Goal: Information Seeking & Learning: Find specific fact

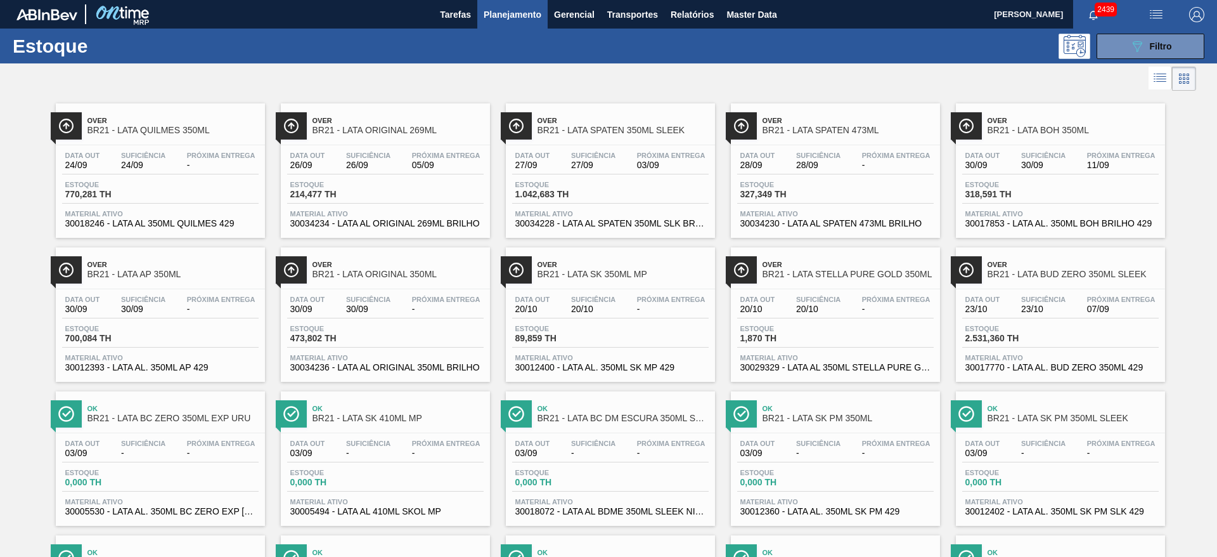
click at [1035, 117] on span "Over" at bounding box center [1073, 121] width 171 height 8
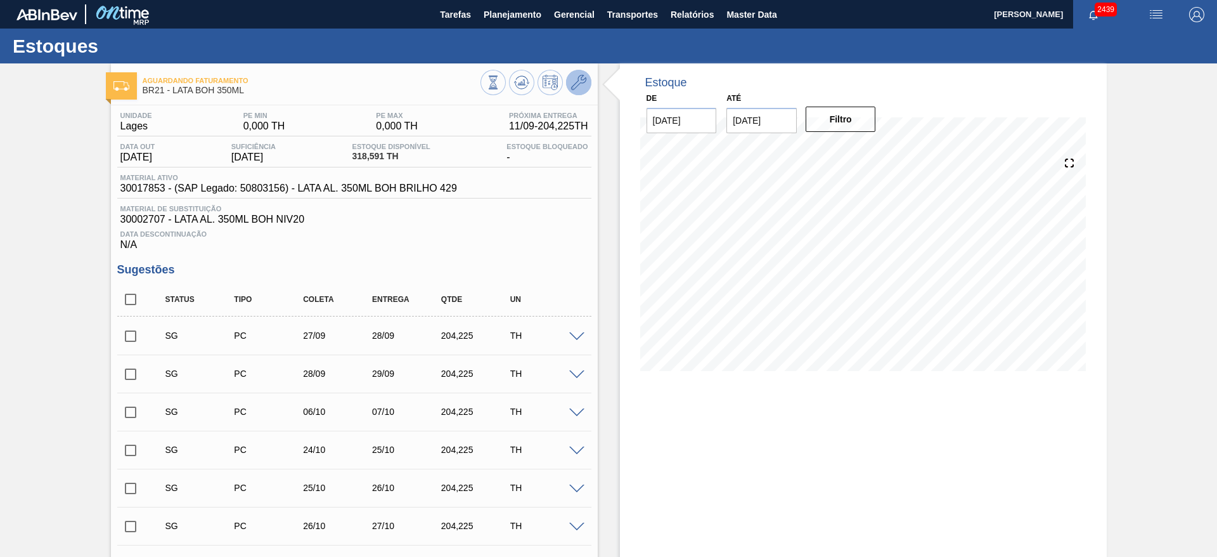
click at [577, 86] on icon at bounding box center [578, 82] width 15 height 15
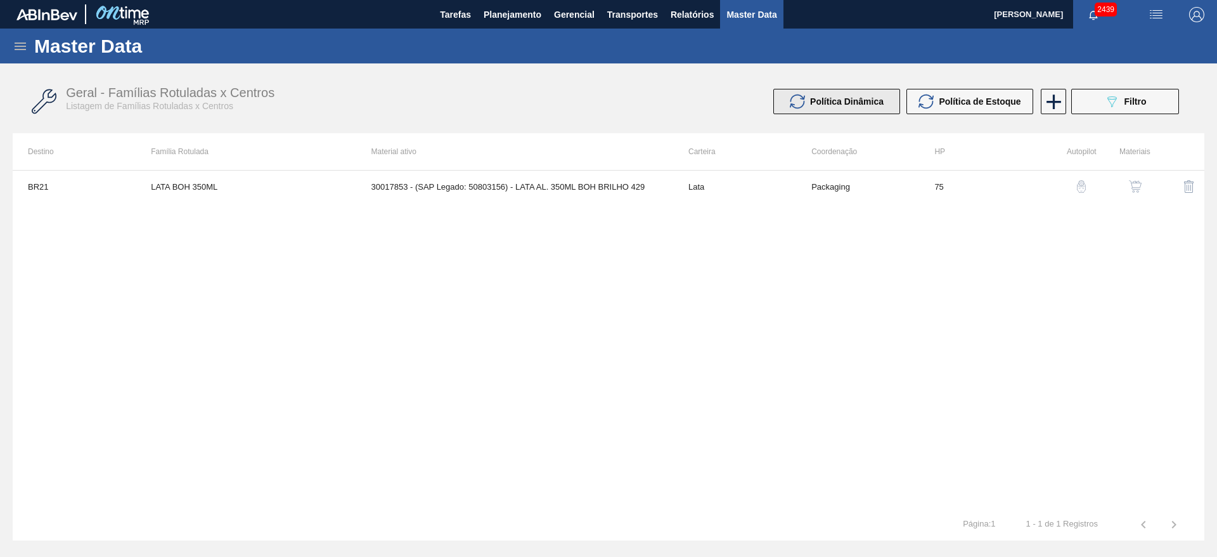
click at [851, 96] on span "Política Dinâmica" at bounding box center [847, 101] width 74 height 10
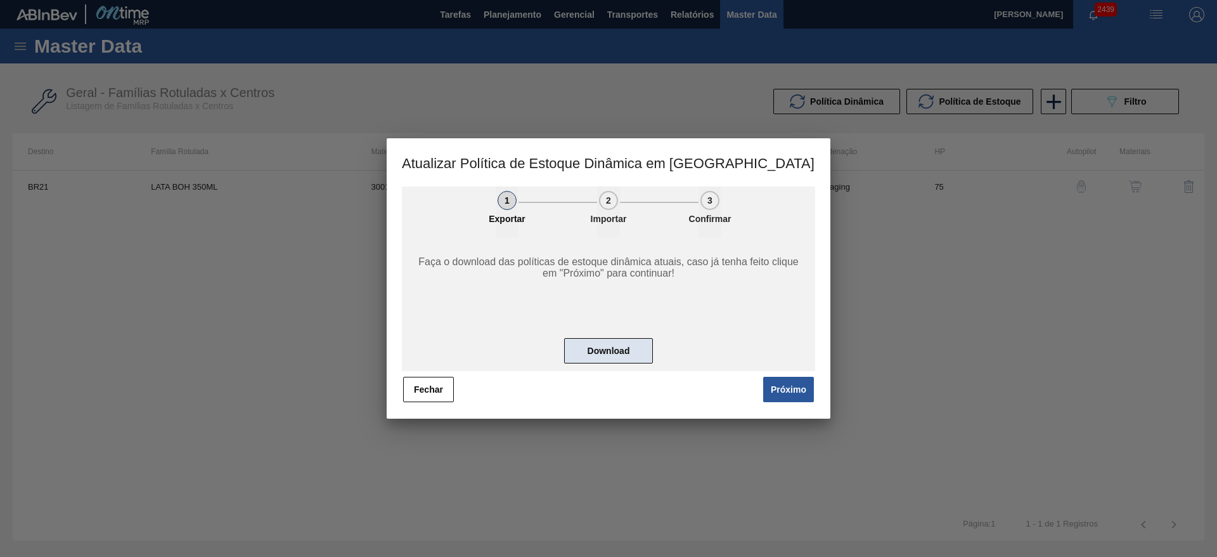
click at [630, 349] on button "Download" at bounding box center [608, 350] width 89 height 25
click at [433, 394] on button "Fechar" at bounding box center [428, 389] width 51 height 25
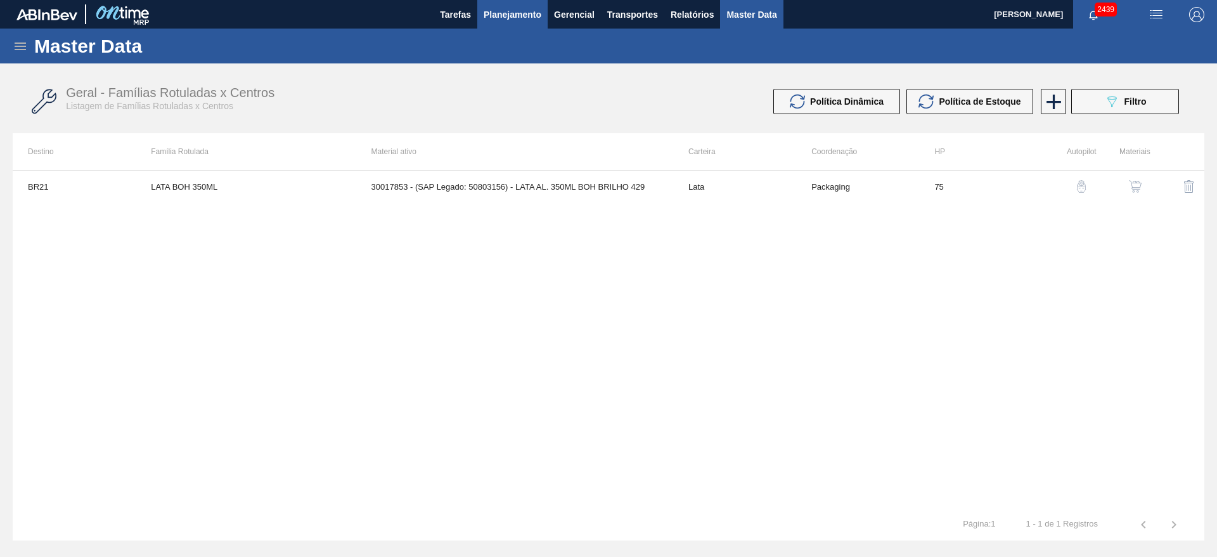
click at [519, 19] on span "Planejamento" at bounding box center [513, 14] width 58 height 15
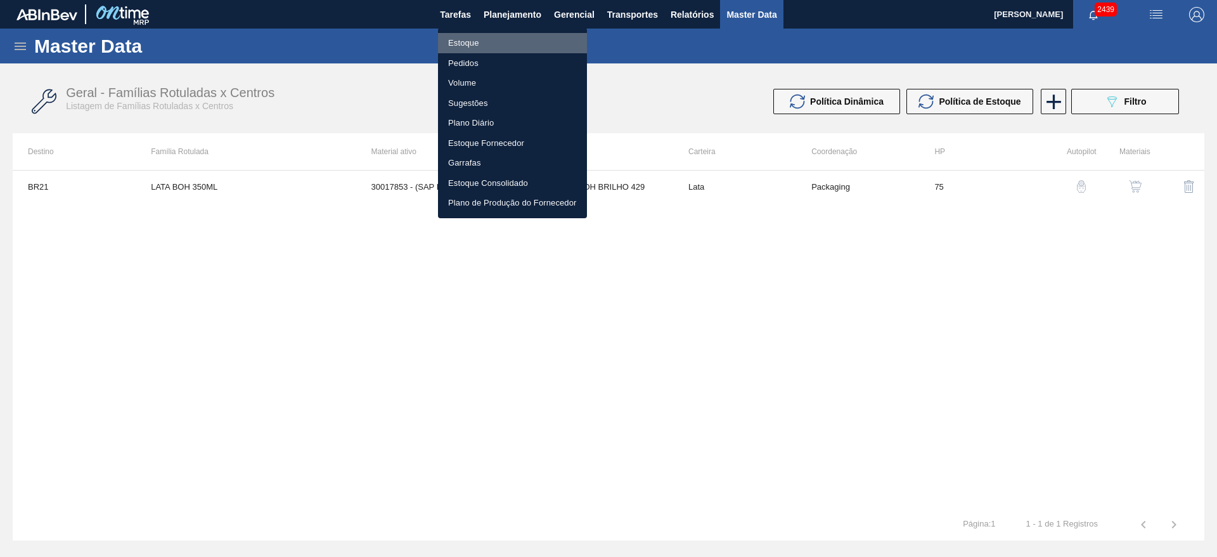
click at [474, 44] on li "Estoque" at bounding box center [512, 43] width 149 height 20
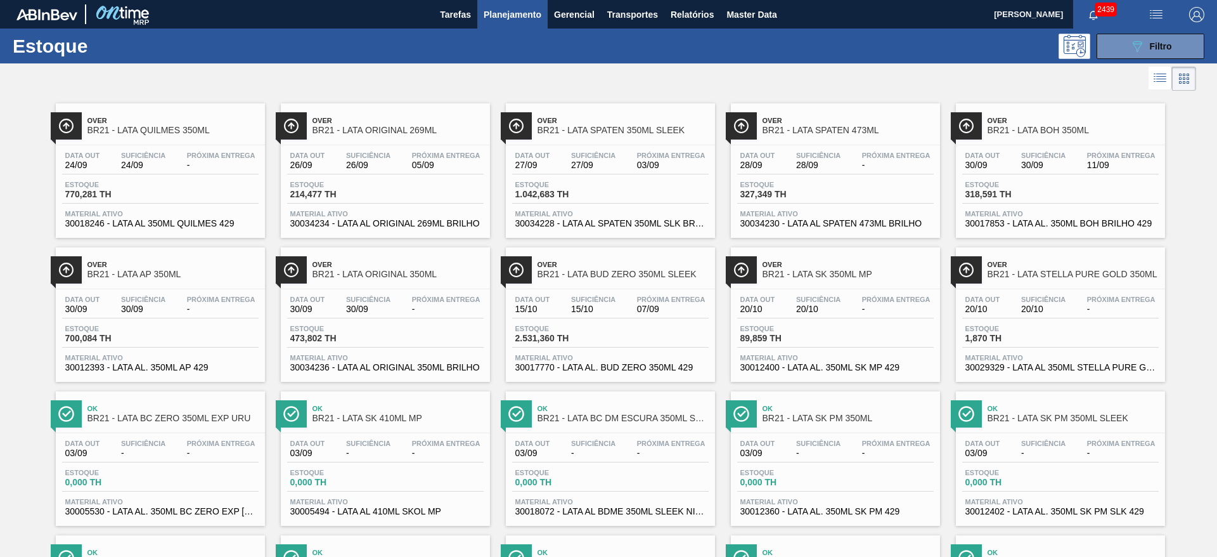
drag, startPoint x: 927, startPoint y: 84, endPoint x: 917, endPoint y: 86, distance: 9.7
click at [926, 84] on div at bounding box center [598, 78] width 1196 height 30
click at [748, 20] on span "Master Data" at bounding box center [751, 14] width 50 height 15
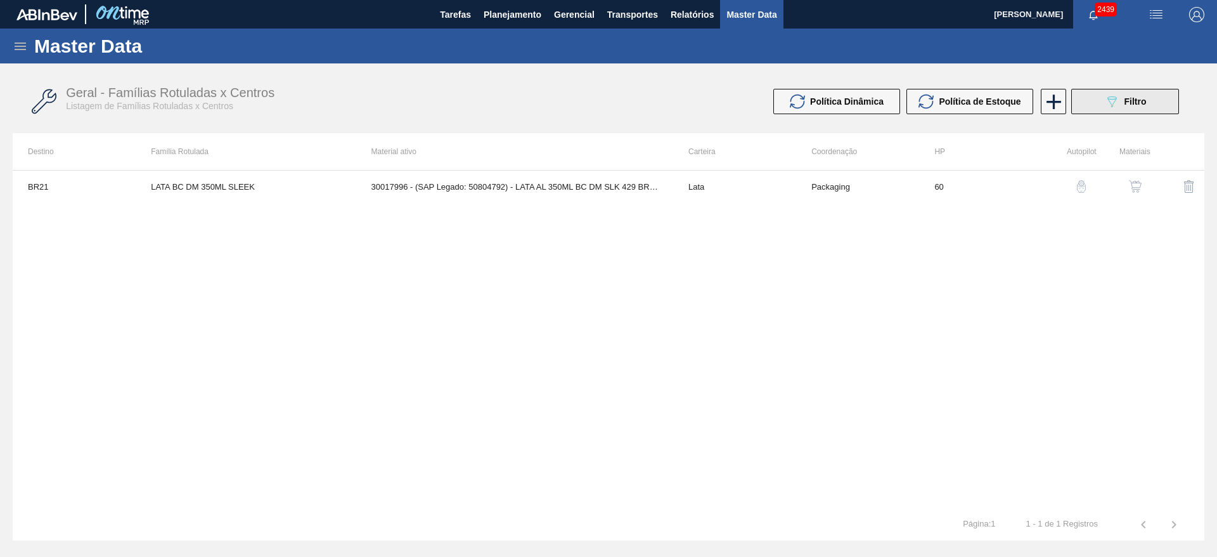
click at [1111, 105] on icon "089F7B8B-B2A5-4AFE-B5C0-19BA573D28AC" at bounding box center [1111, 101] width 15 height 15
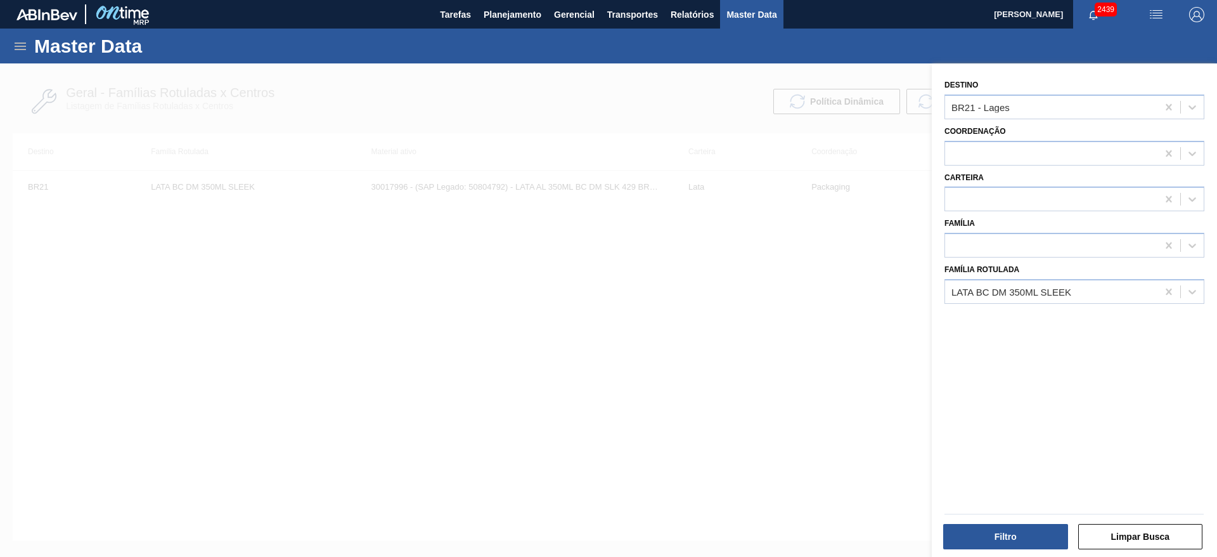
click at [647, 286] on div at bounding box center [608, 341] width 1217 height 557
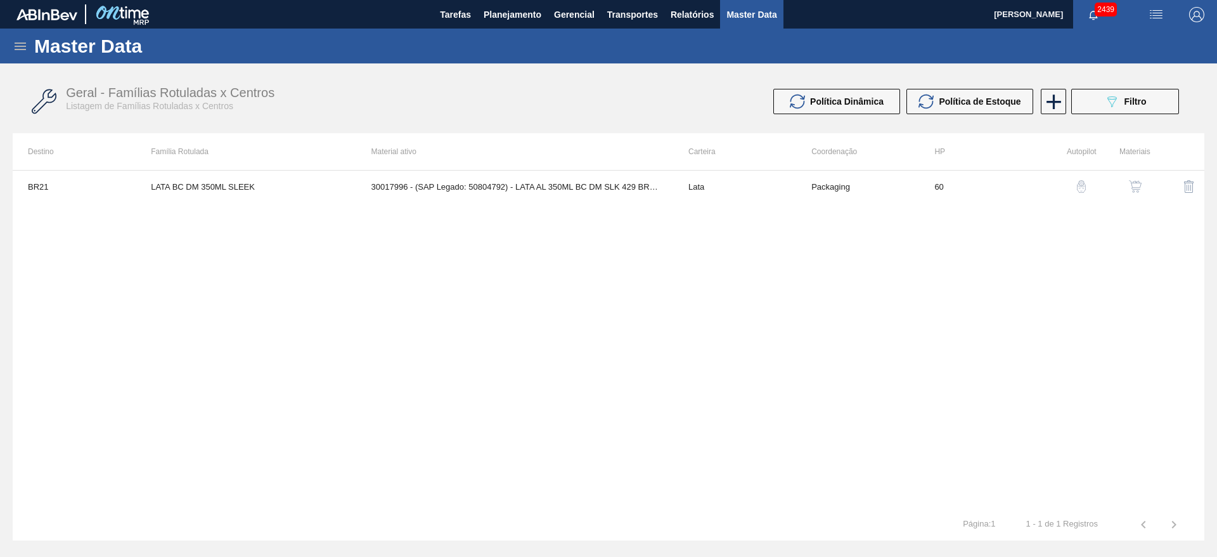
click at [15, 42] on icon at bounding box center [20, 46] width 11 height 8
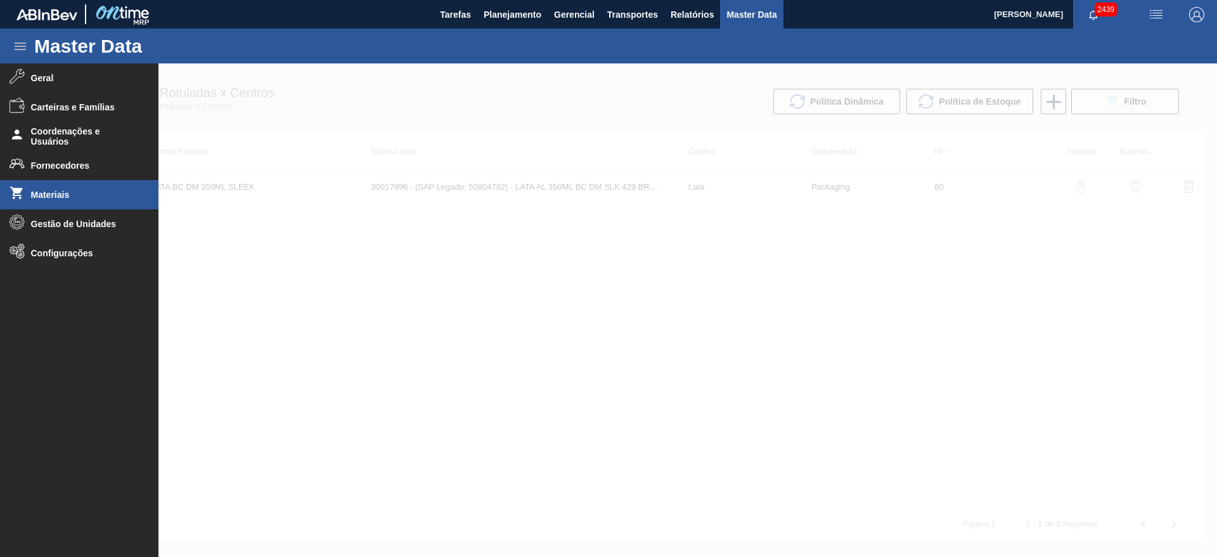
click at [67, 198] on span "Materiais" at bounding box center [83, 195] width 105 height 10
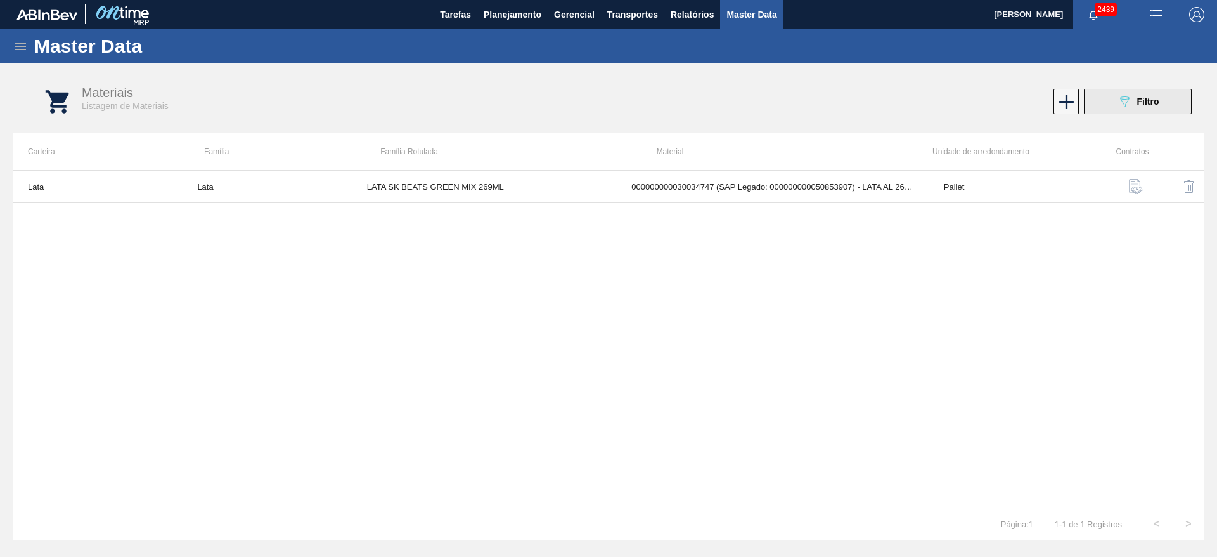
click at [1130, 105] on icon "089F7B8B-B2A5-4AFE-B5C0-19BA573D28AC" at bounding box center [1124, 101] width 15 height 15
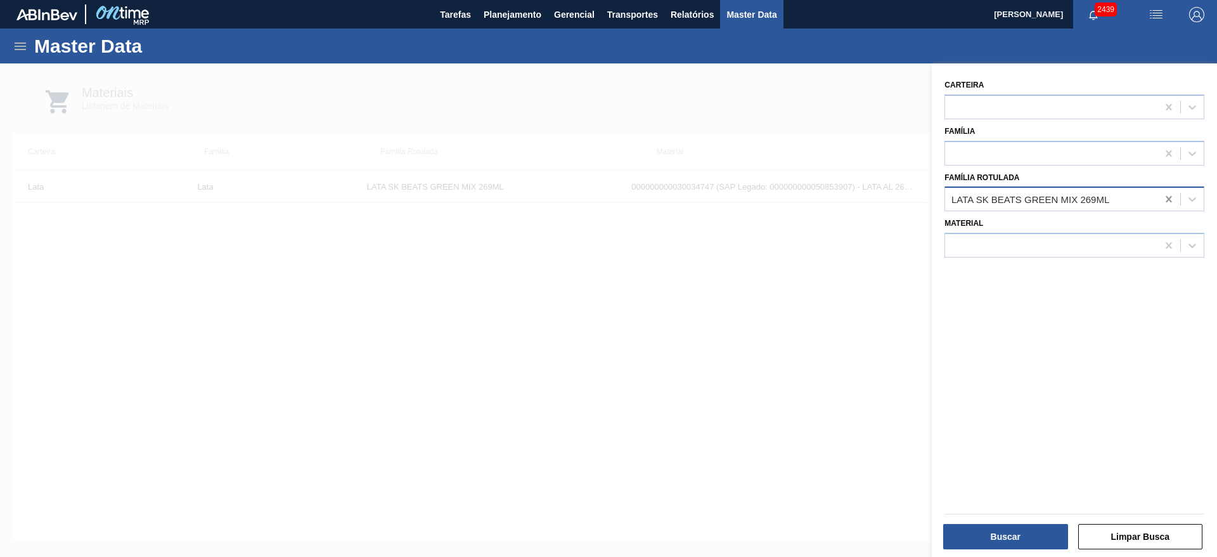
click at [1159, 203] on div at bounding box center [1168, 199] width 23 height 23
click at [1044, 241] on div at bounding box center [1051, 245] width 212 height 18
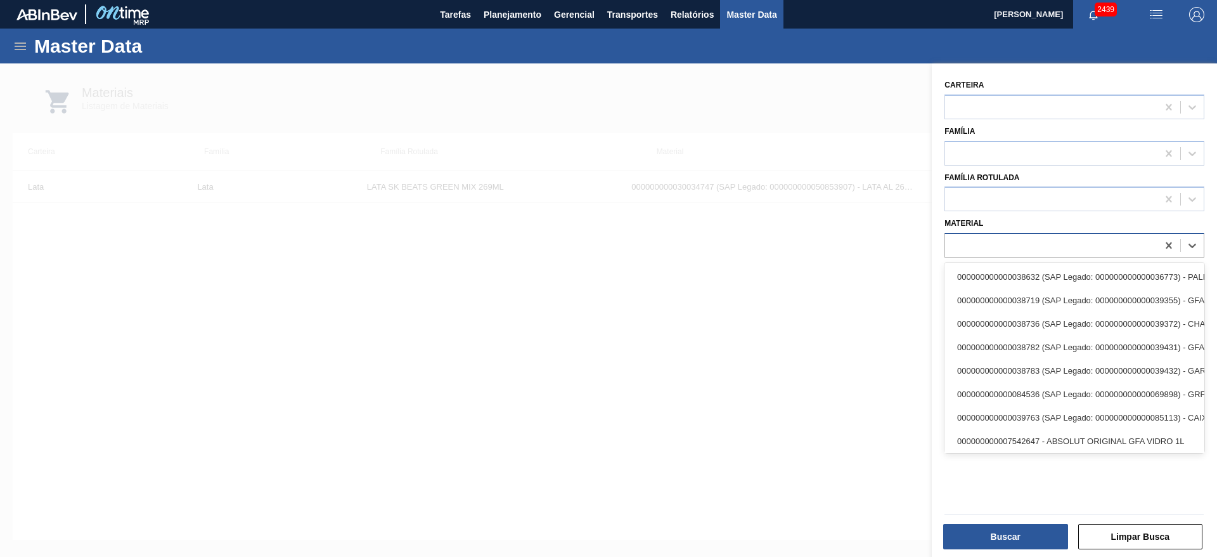
paste input "30034778"
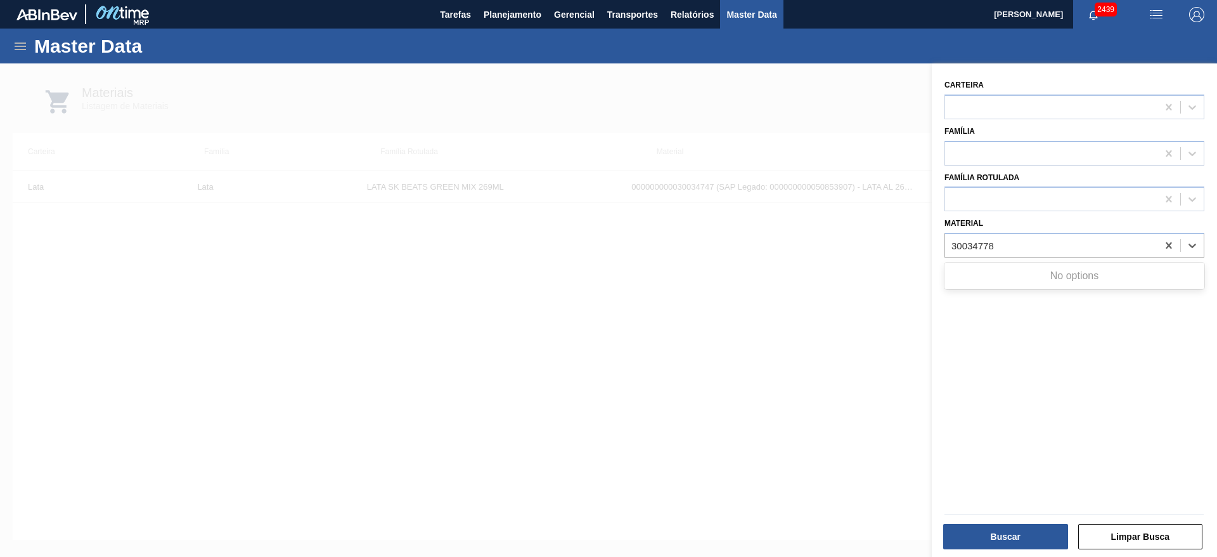
type input "30034778"
click at [861, 98] on div at bounding box center [608, 341] width 1217 height 557
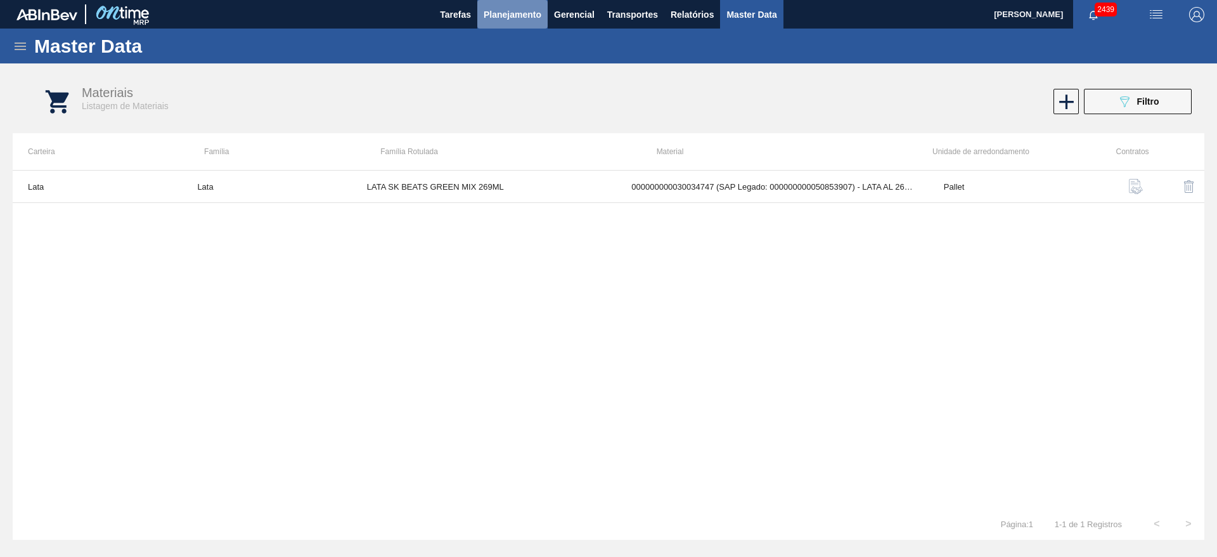
click at [513, 23] on button "Planejamento" at bounding box center [512, 14] width 70 height 29
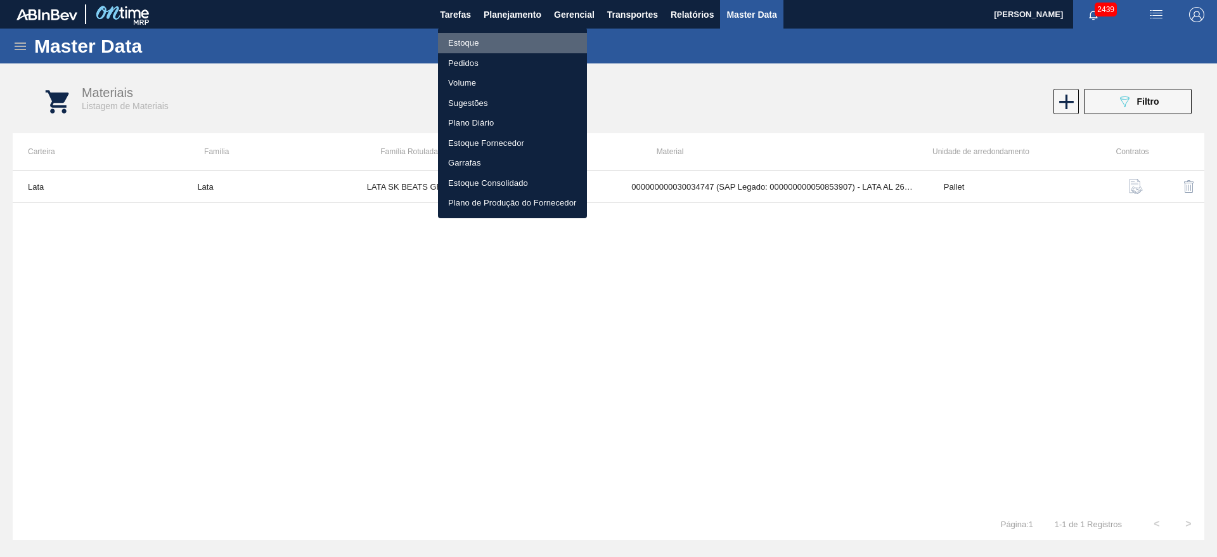
click at [465, 44] on li "Estoque" at bounding box center [512, 43] width 149 height 20
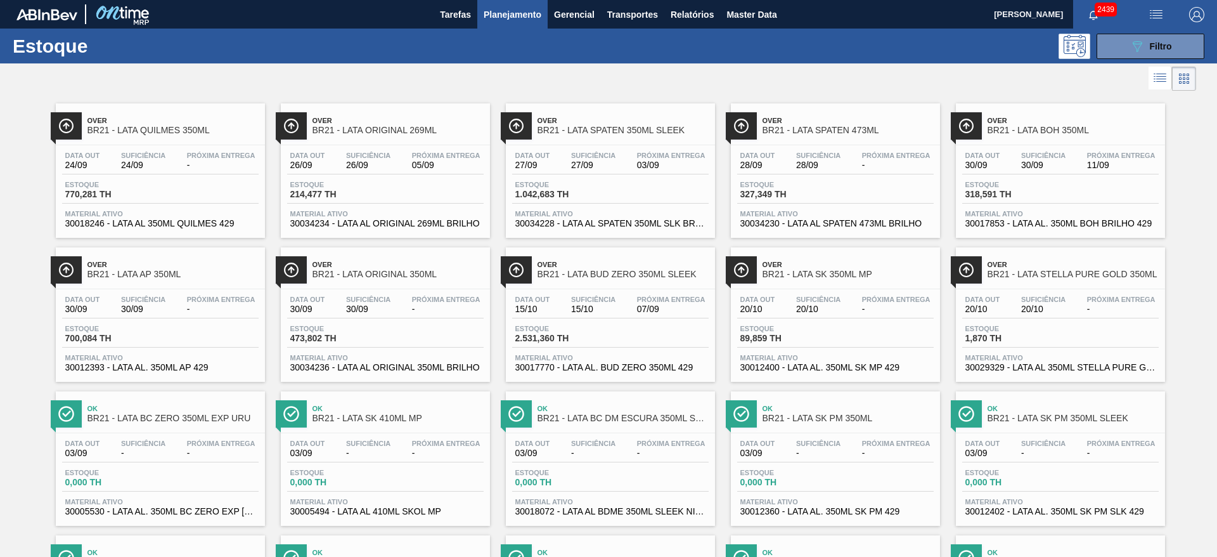
click at [478, 67] on div at bounding box center [598, 78] width 1196 height 30
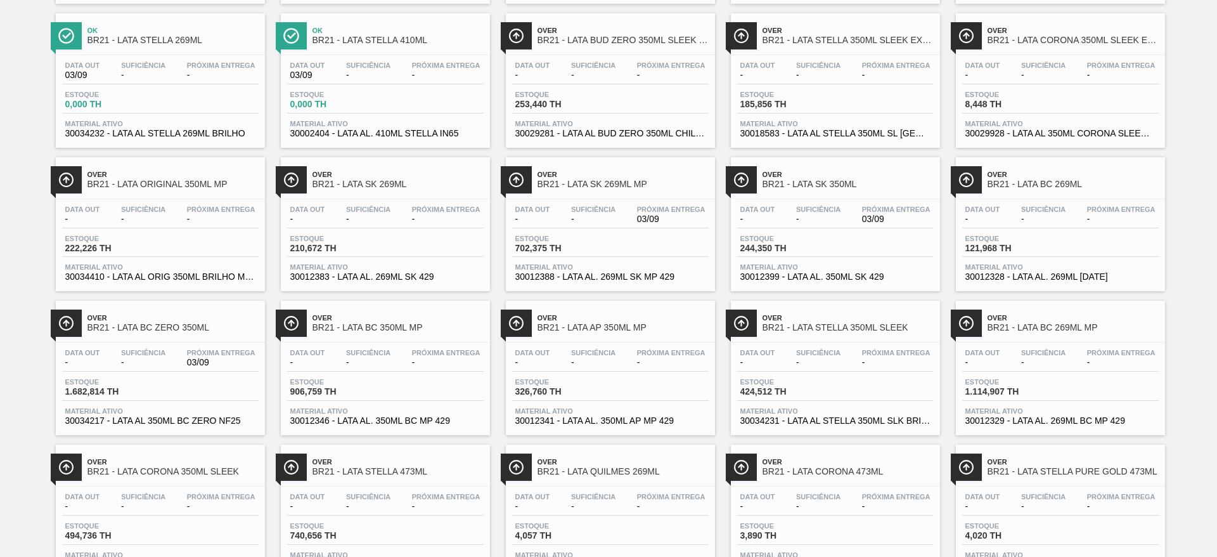
scroll to position [761, 0]
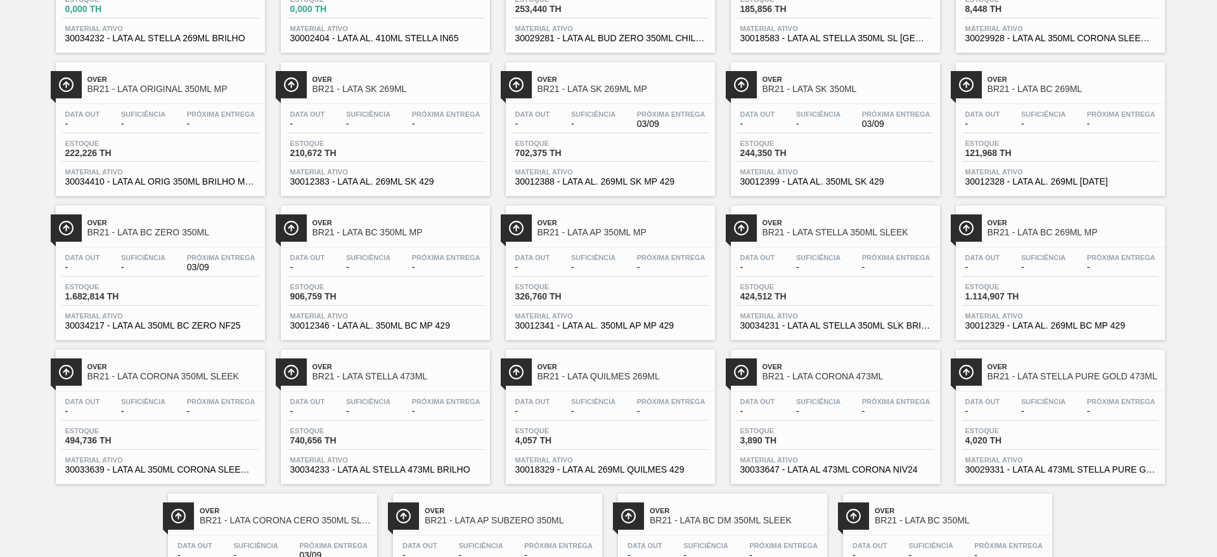
click at [1047, 371] on span "BR21 - LATA STELLA PURE GOLD 473ML" at bounding box center [1073, 376] width 171 height 10
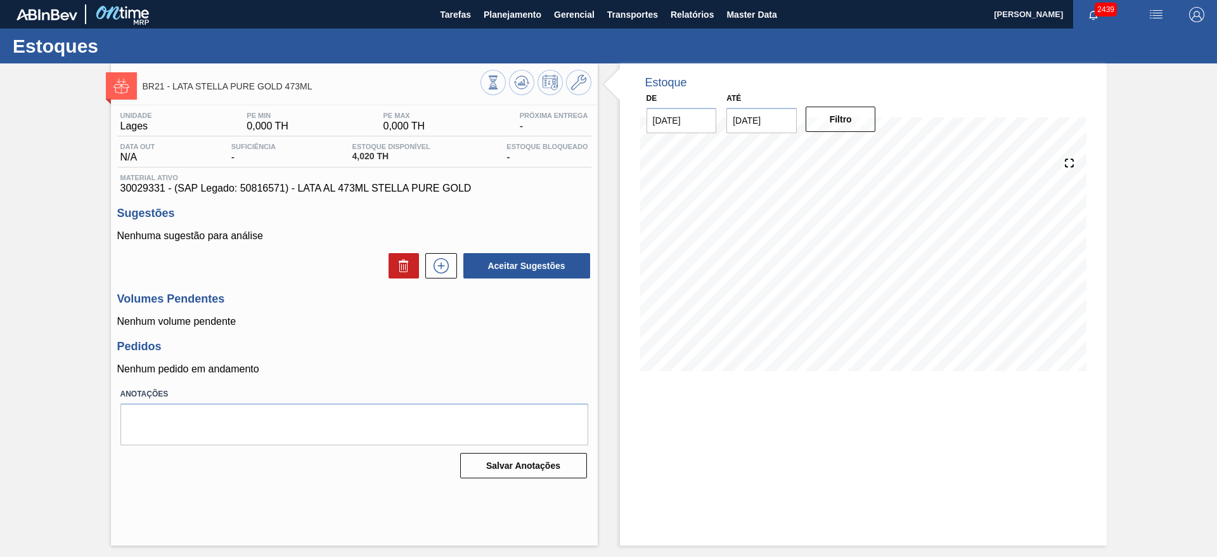
click at [146, 188] on span "30029331 - (SAP Legado: 50816571) - LATA AL 473ML STELLA PURE GOLD" at bounding box center [354, 188] width 468 height 11
copy span "30029331"
click at [139, 183] on span "30029331 - (SAP Legado: 50816571) - LATA AL 473ML STELLA PURE GOLD" at bounding box center [354, 188] width 468 height 11
click at [135, 184] on span "30029331 - (SAP Legado: 50816571) - LATA AL 473ML STELLA PURE GOLD" at bounding box center [354, 188] width 468 height 11
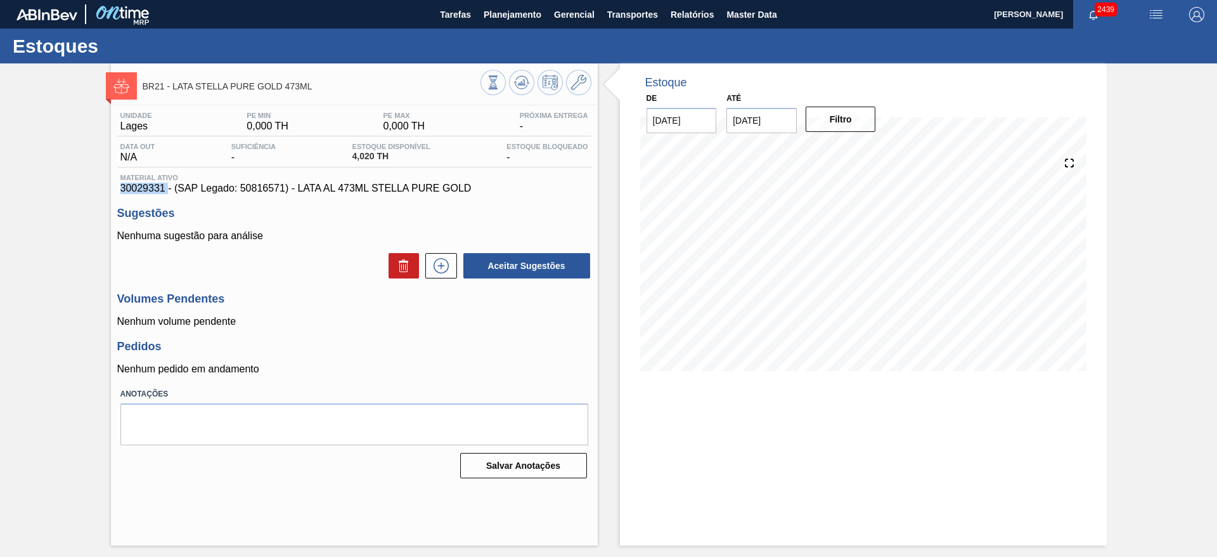
click at [135, 184] on span "30029331 - (SAP Legado: 50816571) - LATA AL 473ML STELLA PURE GOLD" at bounding box center [354, 188] width 468 height 11
copy span "30029331"
click at [534, 15] on span "Planejamento" at bounding box center [513, 14] width 58 height 15
click at [136, 185] on span "30018329 - (SAP Legado: 50807076) - LATA AL 269ML QUILMES 429" at bounding box center [354, 188] width 468 height 11
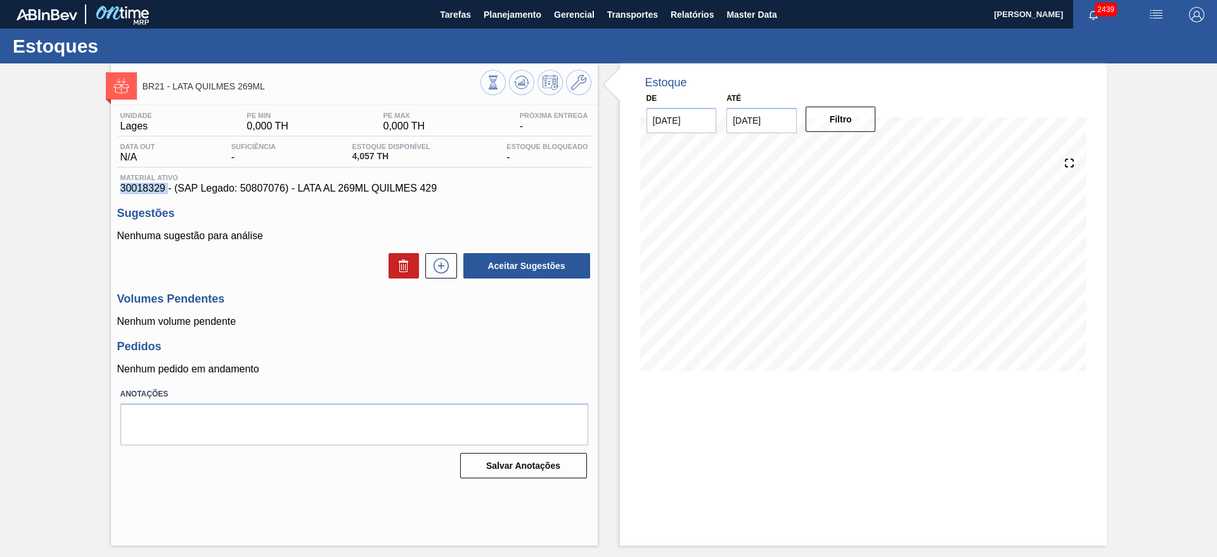
copy span "30018329"
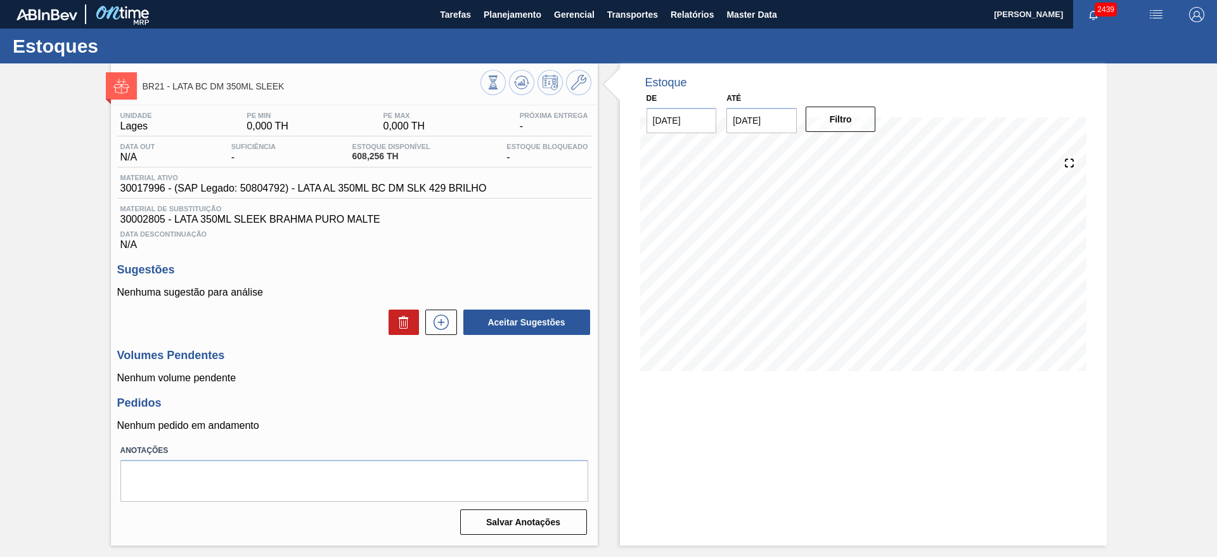
click at [153, 184] on span "30017996 - (SAP Legado: 50804792) - LATA AL 350ML BC DM SLK 429 BRILHO" at bounding box center [303, 188] width 366 height 11
copy span "30017996"
click at [572, 81] on icon at bounding box center [578, 82] width 15 height 15
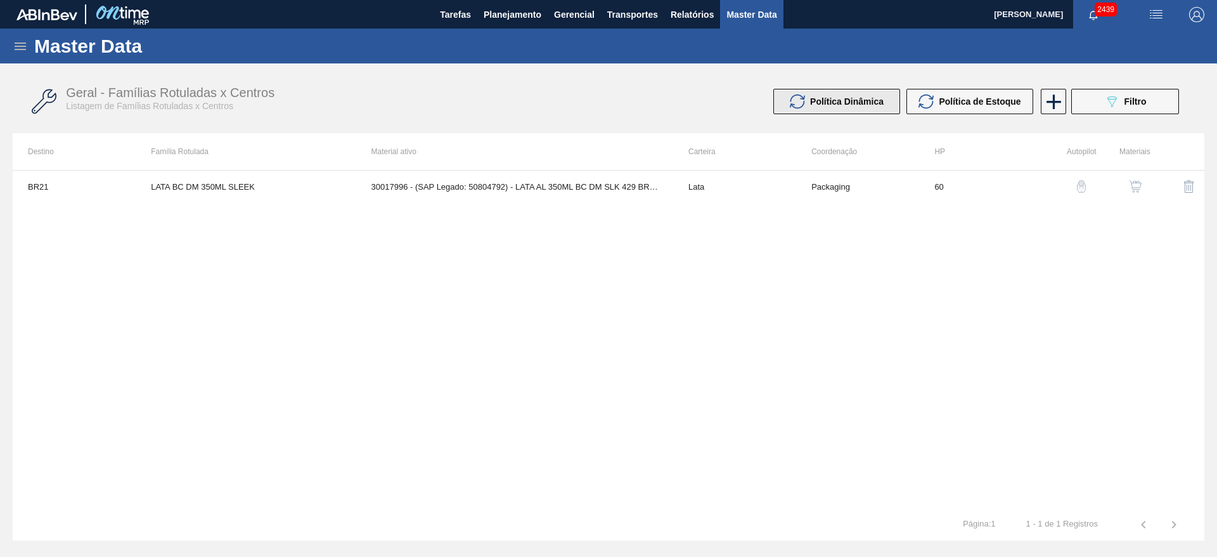
click at [853, 104] on span "Política Dinâmica" at bounding box center [847, 101] width 74 height 10
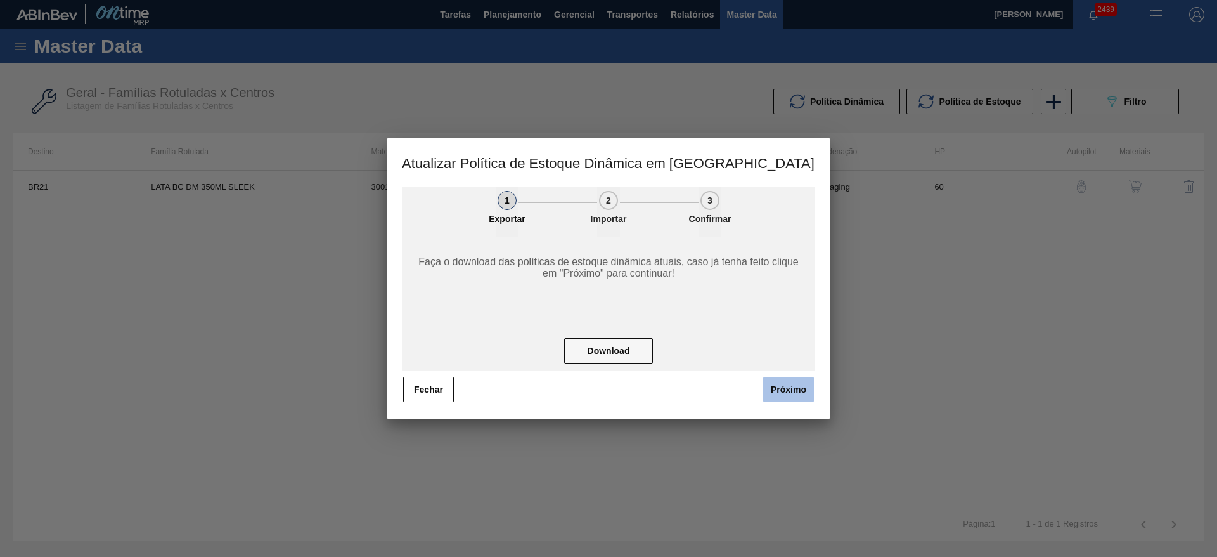
click at [792, 395] on button "Próximo" at bounding box center [788, 389] width 51 height 25
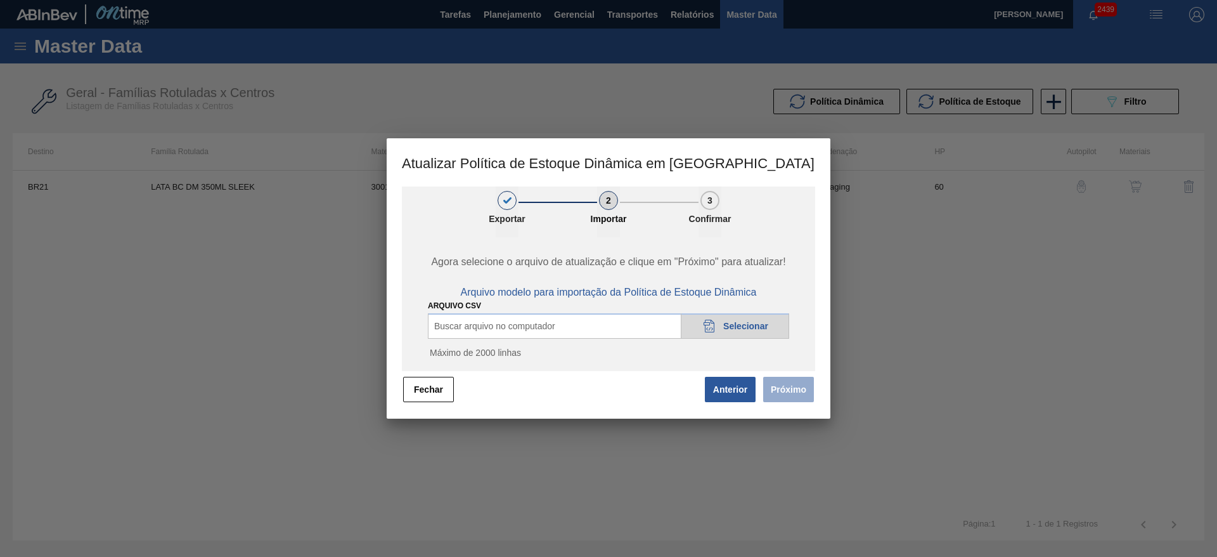
click at [715, 330] on icon "20DAD902-3625-4257-8FDA-0C0CB19E2A3D" at bounding box center [709, 325] width 15 height 15
click at [785, 390] on button "Próximo" at bounding box center [788, 389] width 51 height 25
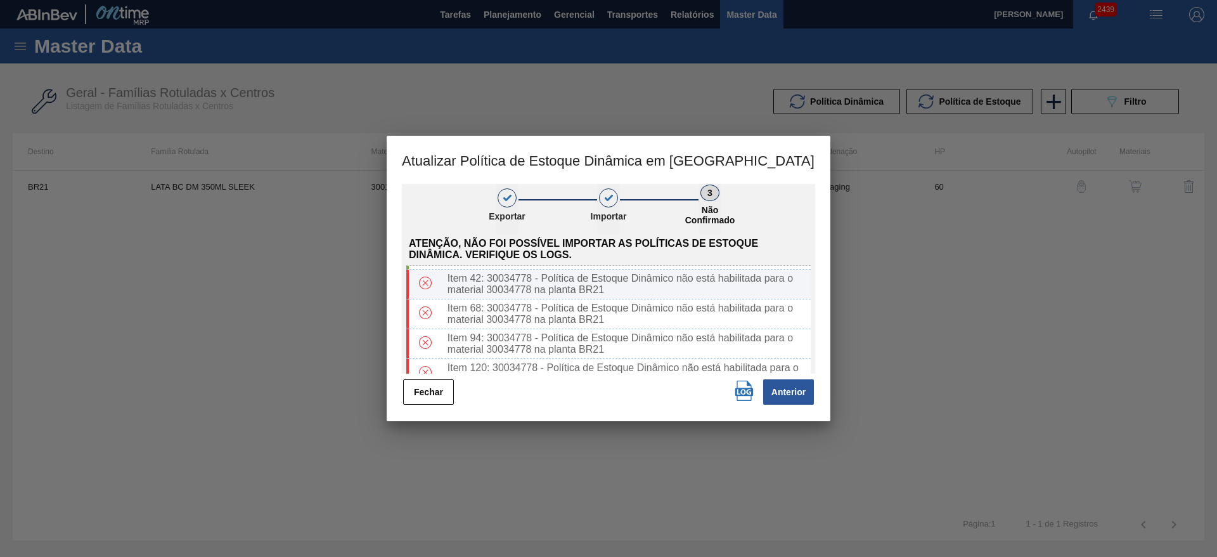
scroll to position [34, 0]
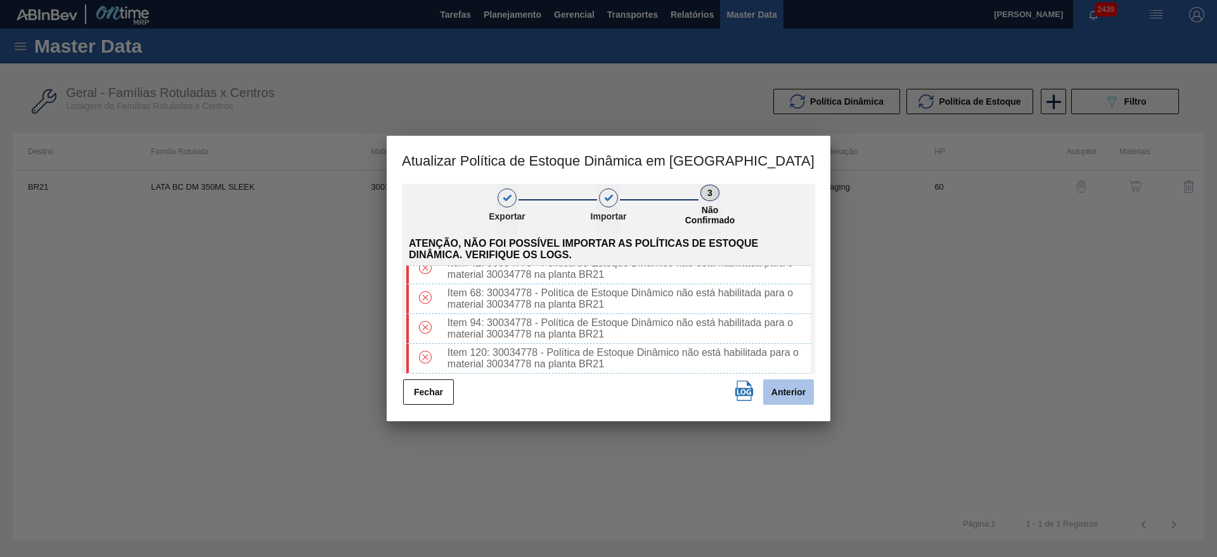
click at [794, 397] on button "Anterior" at bounding box center [788, 391] width 51 height 25
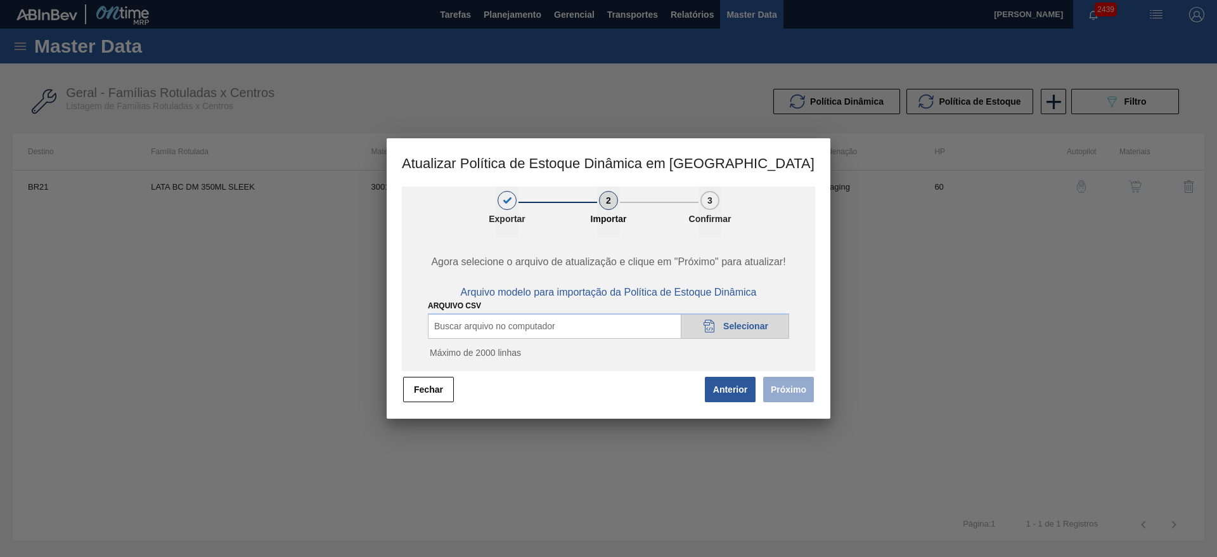
click at [728, 330] on span "Selecionar" at bounding box center [745, 326] width 45 height 10
click at [781, 389] on button "Próximo" at bounding box center [788, 389] width 51 height 25
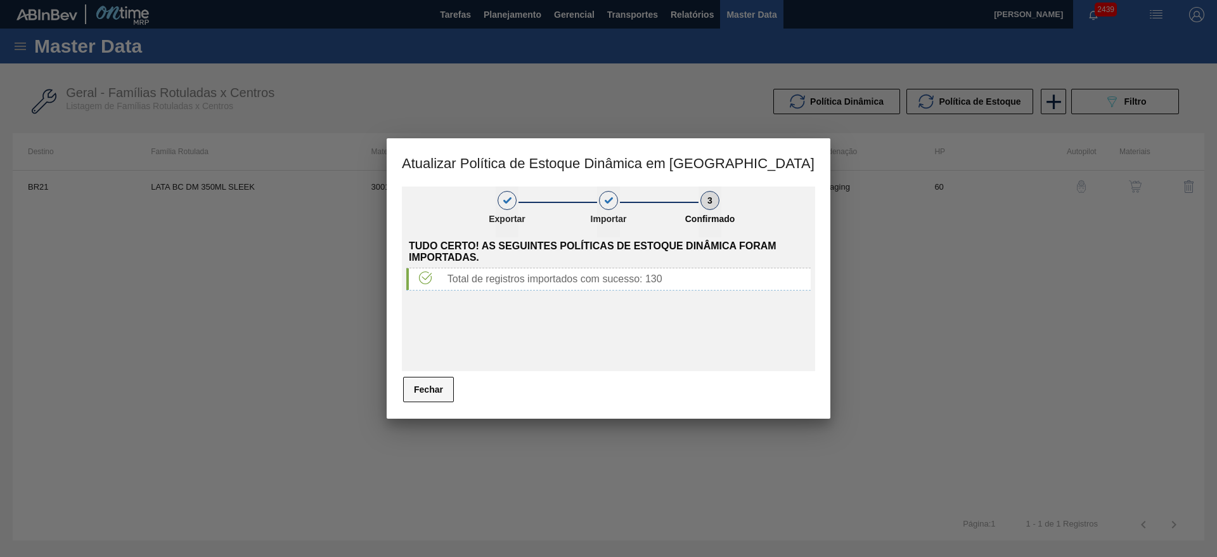
click at [434, 385] on button "Fechar" at bounding box center [428, 389] width 51 height 25
